Goal: Information Seeking & Learning: Learn about a topic

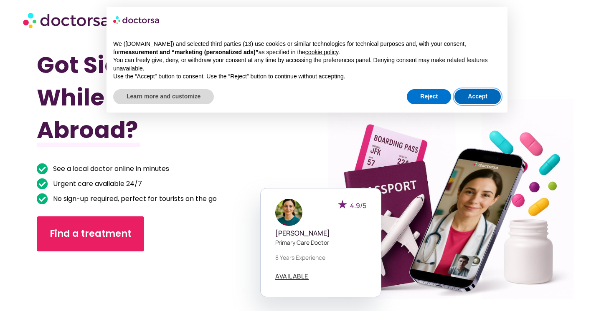
click at [485, 95] on button "Accept" at bounding box center [477, 96] width 46 height 15
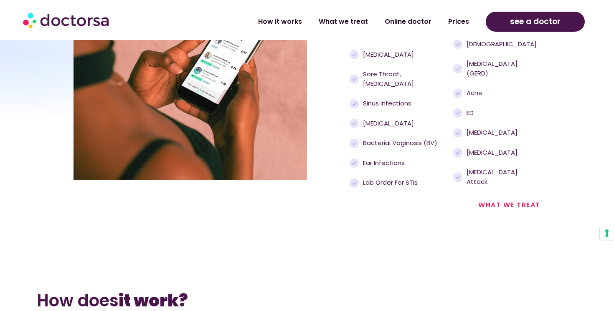
scroll to position [960, 0]
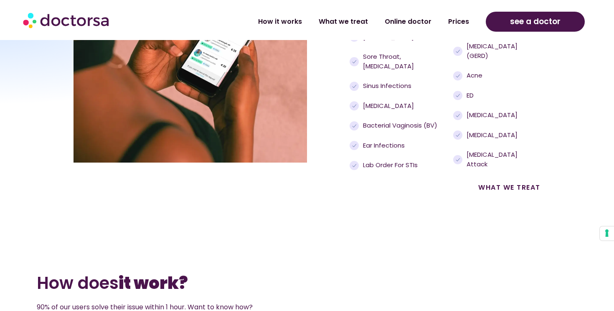
click at [511, 183] on link "what we treat" at bounding box center [509, 188] width 62 height 10
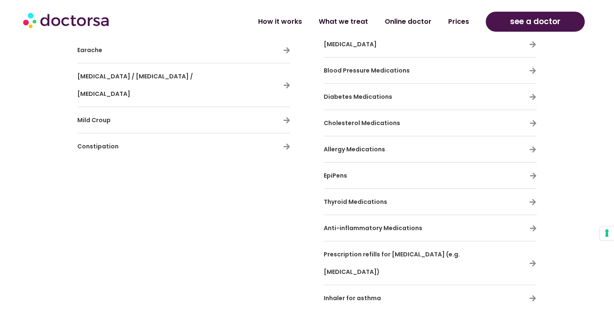
scroll to position [2455, 0]
click at [533, 94] on icon at bounding box center [532, 97] width 7 height 7
click at [384, 93] on span "Diabetes Medications" at bounding box center [358, 97] width 68 height 8
click at [531, 94] on icon at bounding box center [532, 97] width 7 height 7
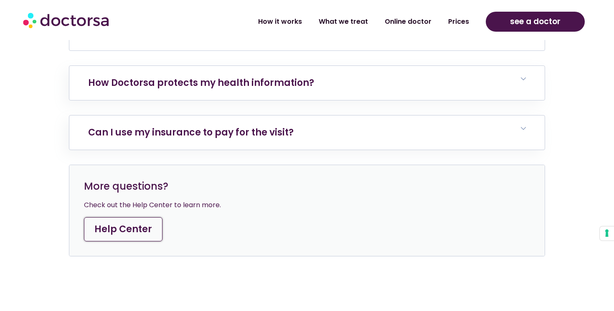
scroll to position [3798, 0]
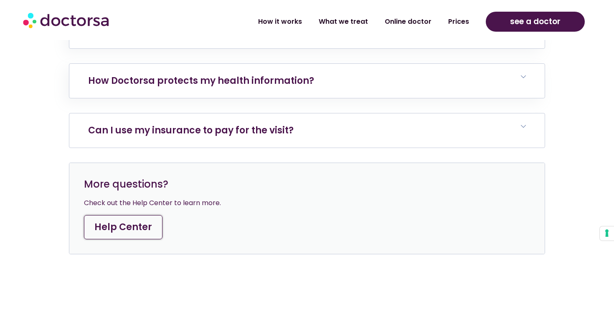
click at [285, 124] on link "Can I use my insurance to pay for the visit?" at bounding box center [190, 130] width 205 height 13
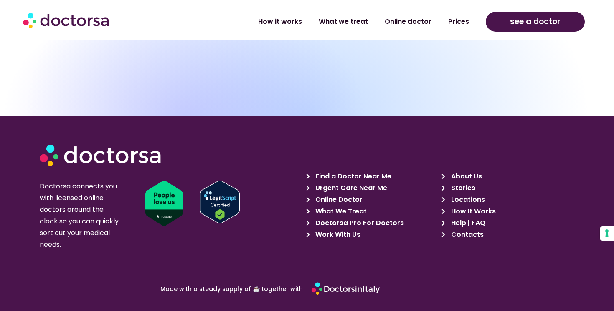
scroll to position [4306, 0]
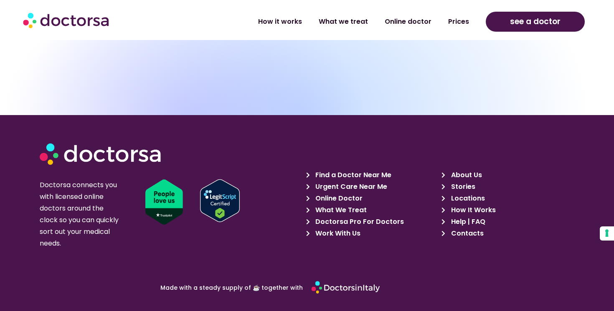
click at [346, 205] on span "What We Treat" at bounding box center [339, 211] width 53 height 12
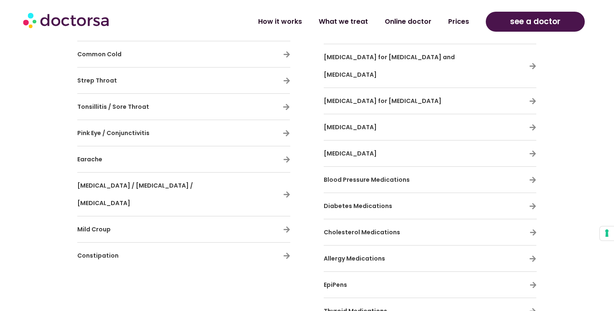
scroll to position [2348, 0]
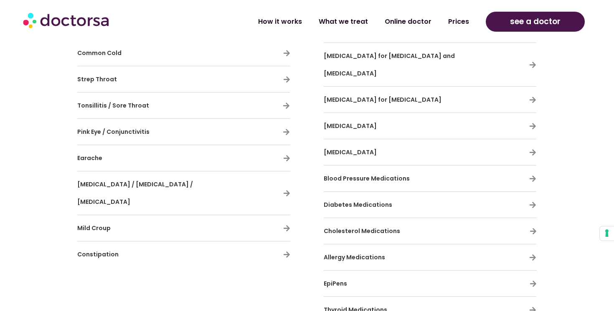
click at [348, 201] on span "Diabetes Medications" at bounding box center [358, 205] width 68 height 8
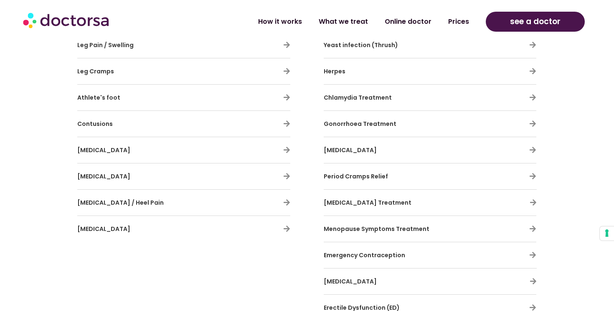
scroll to position [1755, 0]
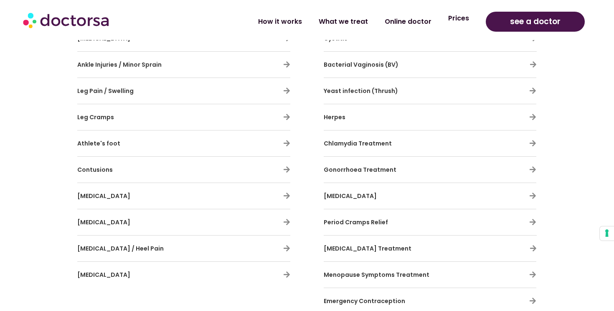
click at [451, 25] on link "Prices" at bounding box center [459, 18] width 38 height 19
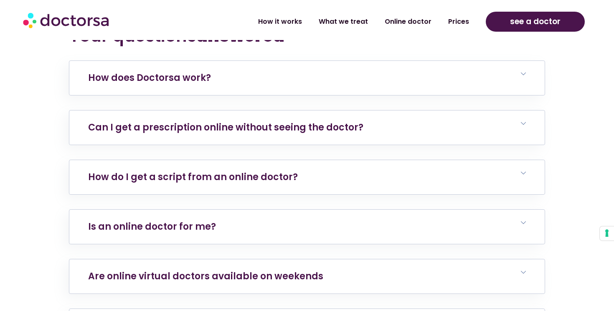
scroll to position [2969, 0]
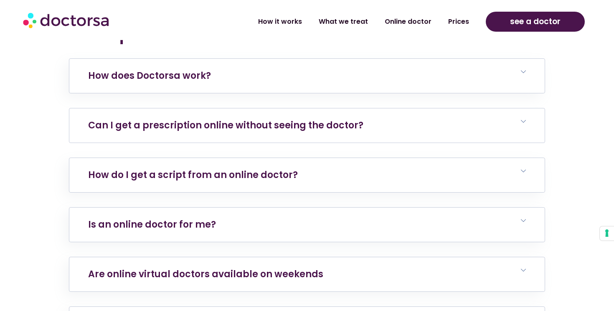
click at [524, 119] on icon at bounding box center [523, 121] width 5 height 5
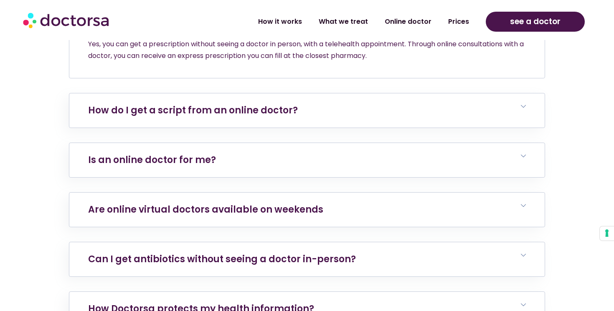
scroll to position [3074, 0]
click at [522, 104] on icon at bounding box center [523, 106] width 5 height 5
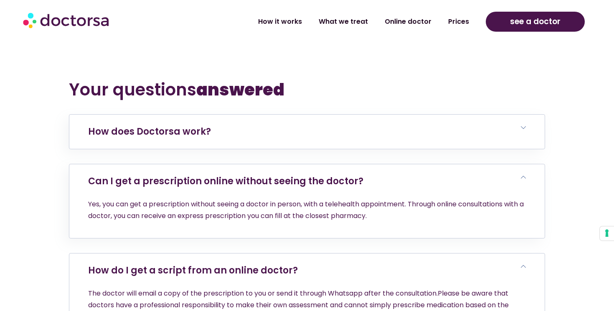
scroll to position [2552, 0]
